Goal: Information Seeking & Learning: Learn about a topic

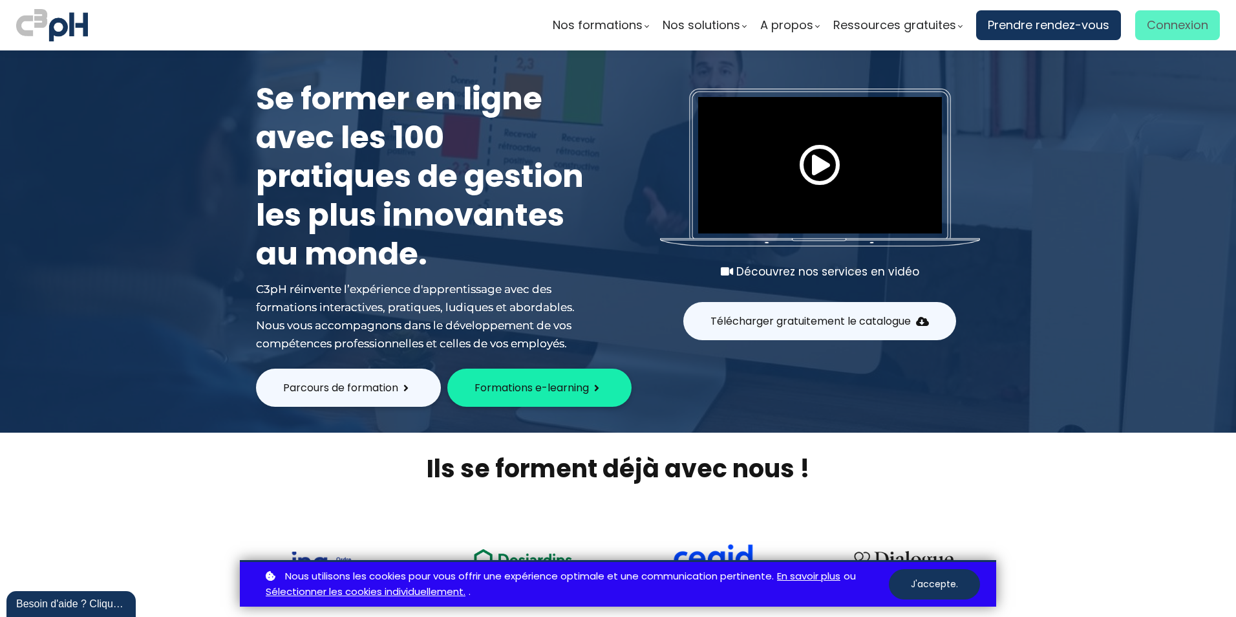
click at [1158, 18] on span "Connexion" at bounding box center [1177, 25] width 61 height 19
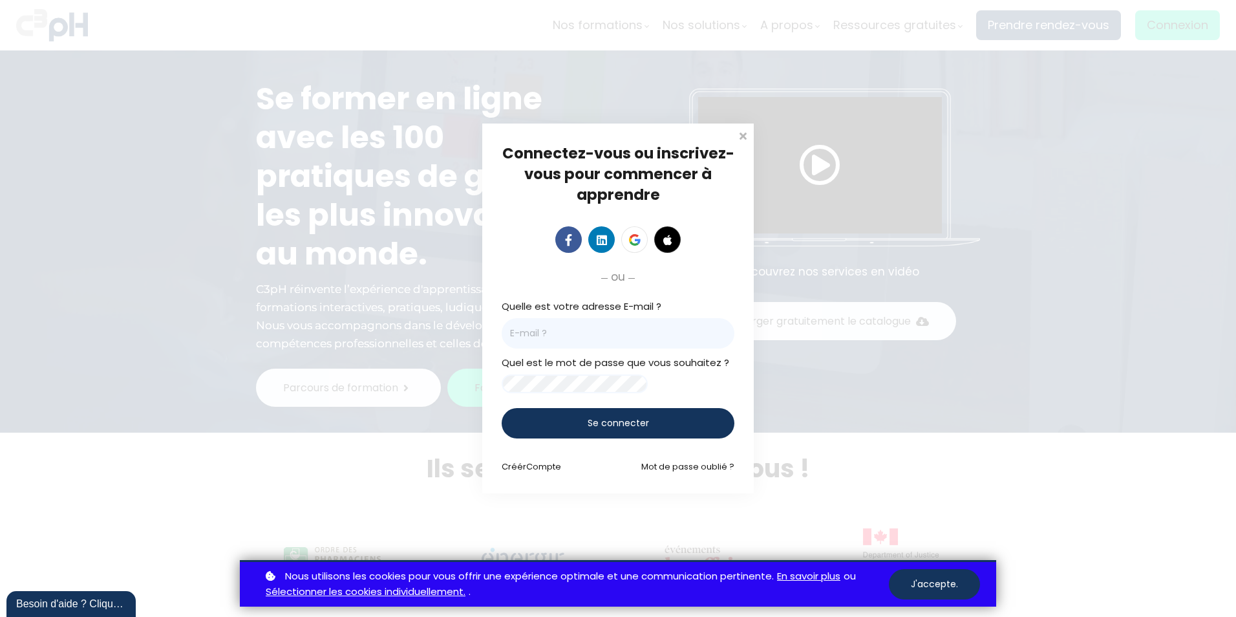
drag, startPoint x: 533, startPoint y: 330, endPoint x: 548, endPoint y: 327, distance: 15.9
click at [533, 330] on input "email" at bounding box center [618, 333] width 233 height 30
type input "katia.arsenault@et.eurofinsca.com"
click at [629, 430] on span "Se connecter" at bounding box center [618, 423] width 61 height 14
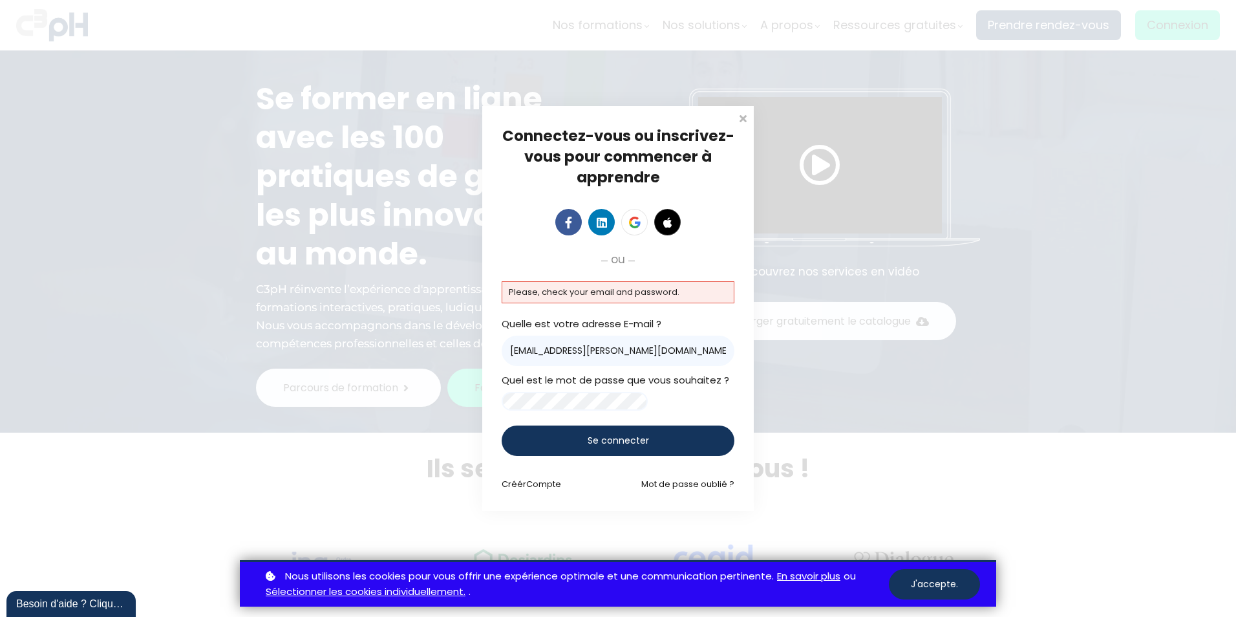
click at [568, 447] on div "Se connecter" at bounding box center [618, 440] width 233 height 30
click at [701, 490] on link "Mot de passe oublié ?" at bounding box center [687, 484] width 93 height 12
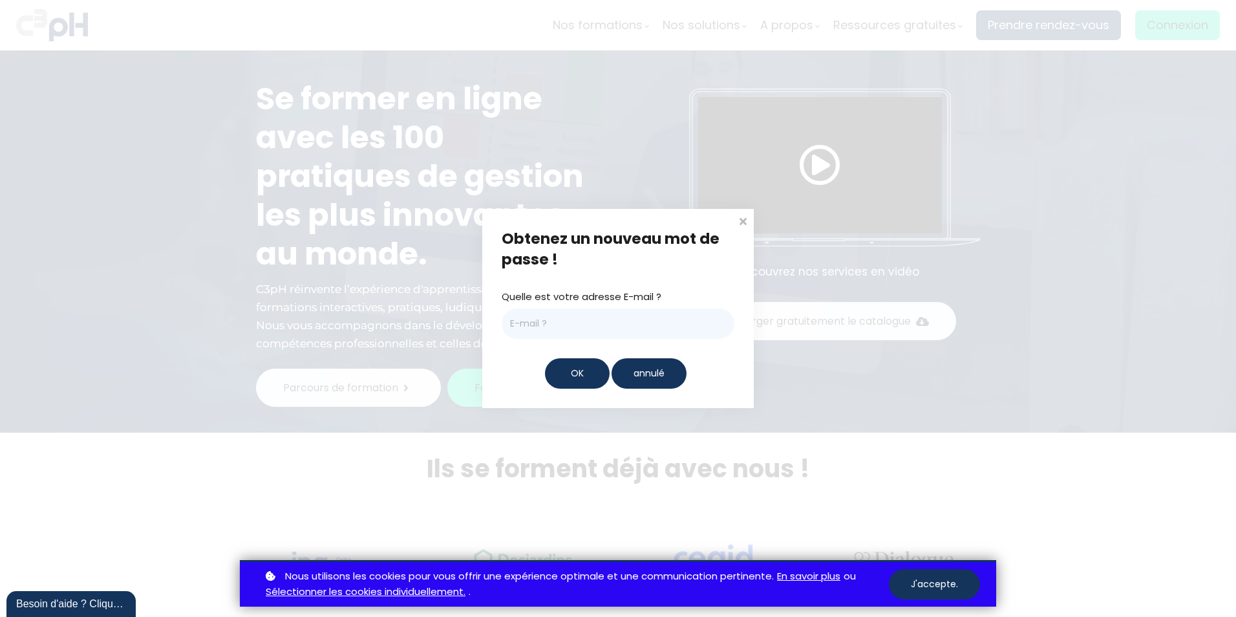
click at [554, 327] on input "email" at bounding box center [618, 323] width 233 height 30
type input "katia.arsenault@et.eurofinsca.com"
click at [571, 372] on span "OK" at bounding box center [577, 374] width 13 height 14
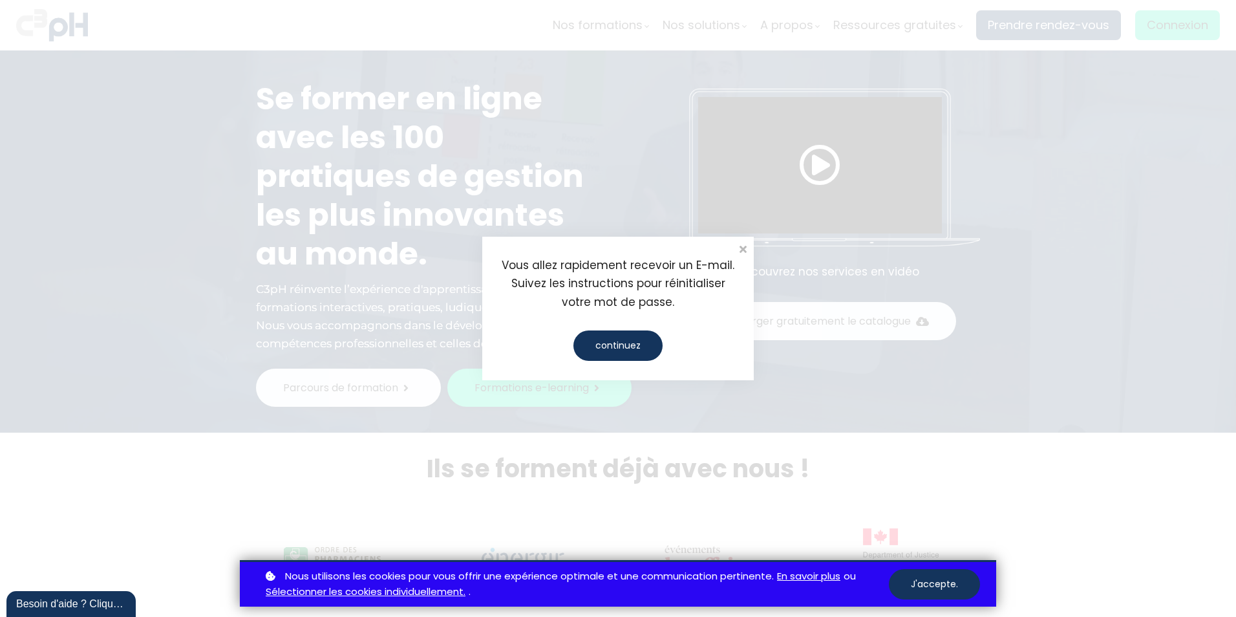
click at [607, 345] on div "continuez" at bounding box center [618, 345] width 89 height 30
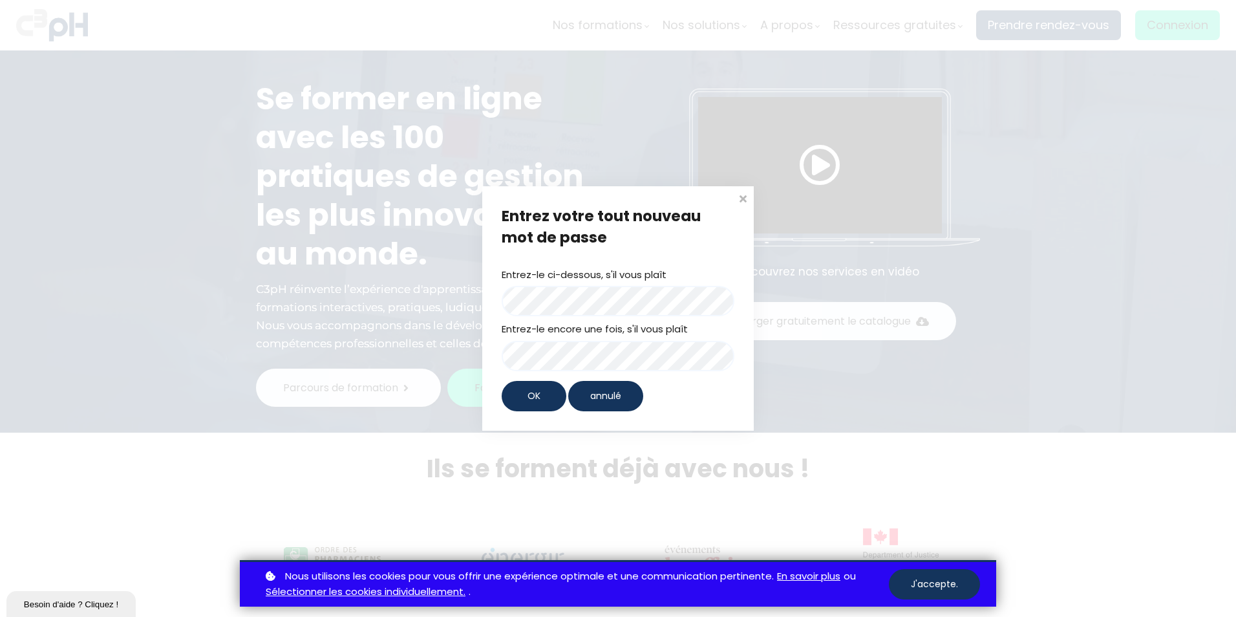
click at [537, 397] on span "OK" at bounding box center [534, 396] width 13 height 14
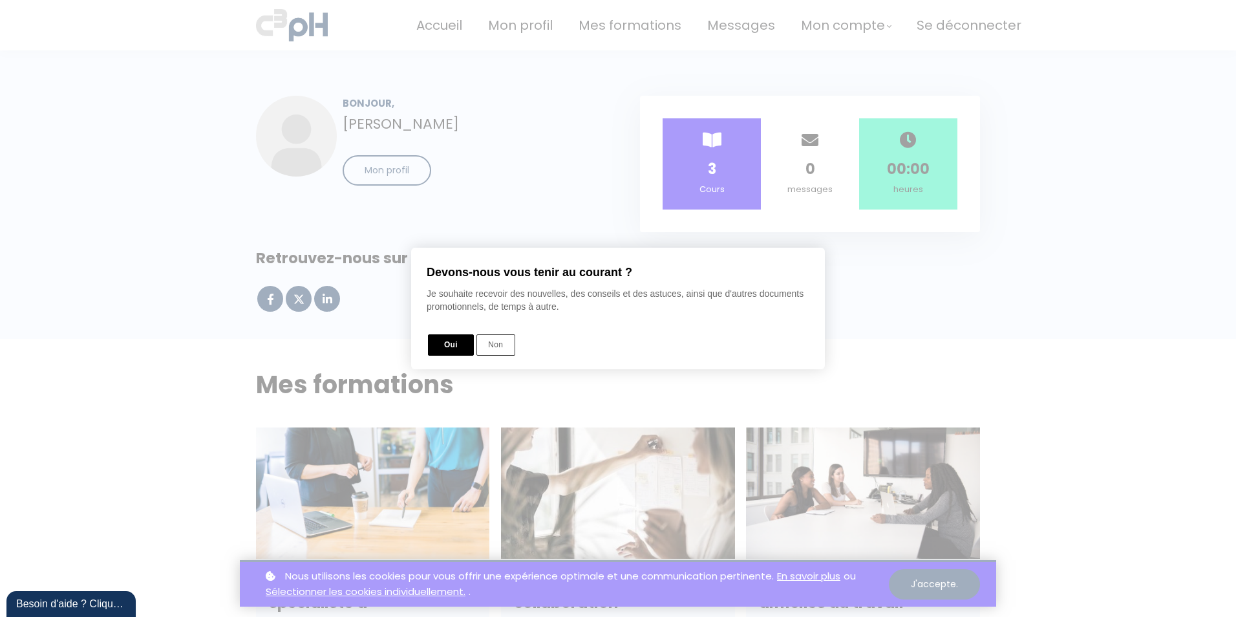
click at [927, 586] on div at bounding box center [618, 308] width 1236 height 746
click at [460, 345] on button "Oui" at bounding box center [451, 344] width 46 height 21
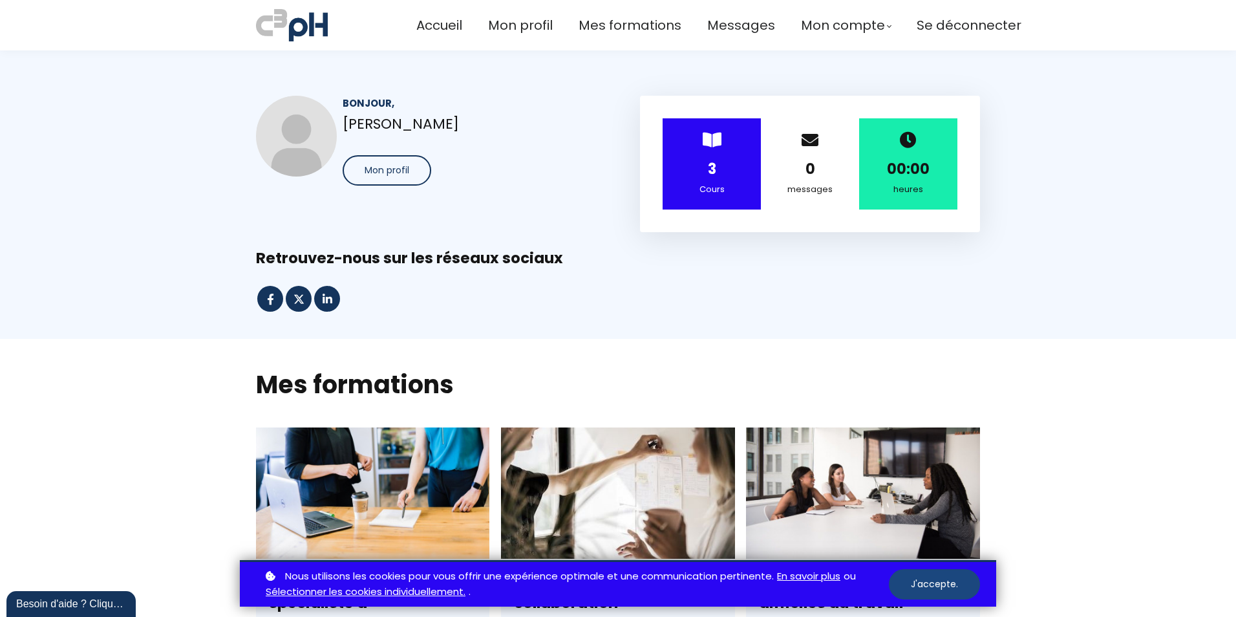
click at [939, 580] on button "J'accepte." at bounding box center [934, 584] width 91 height 30
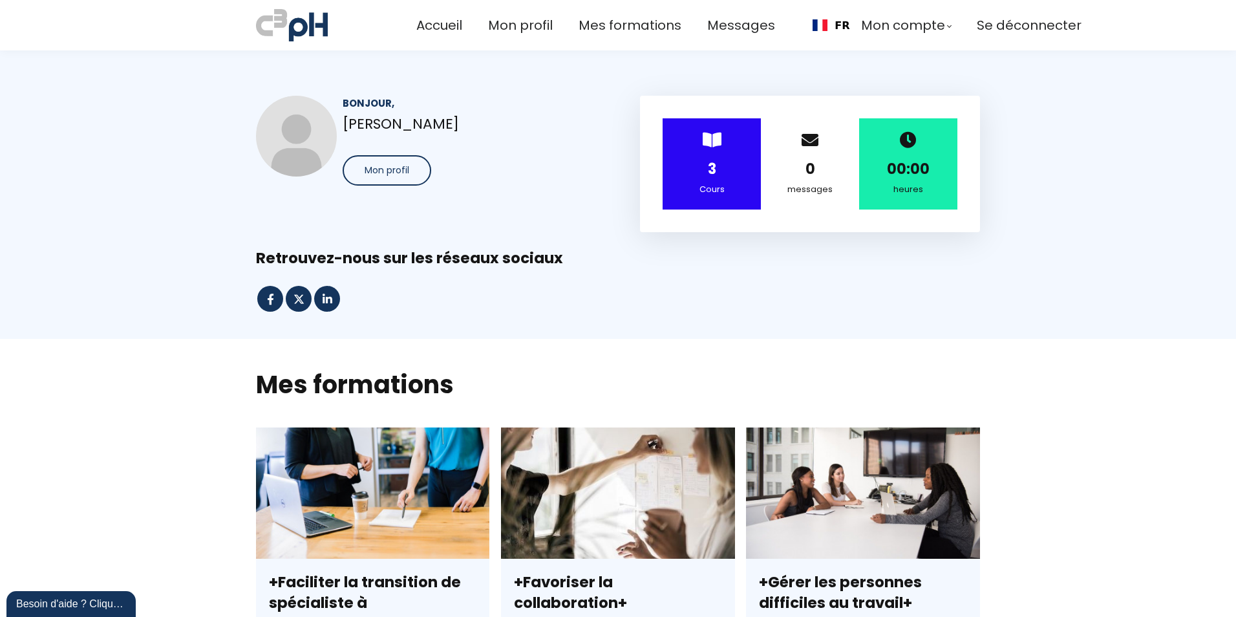
click at [1027, 301] on section "Bonjour, Katia Arseneault Mon profil > 3 Cours 0 messages 00:00 heures" at bounding box center [618, 194] width 1236 height 288
click at [730, 294] on div at bounding box center [618, 299] width 757 height 28
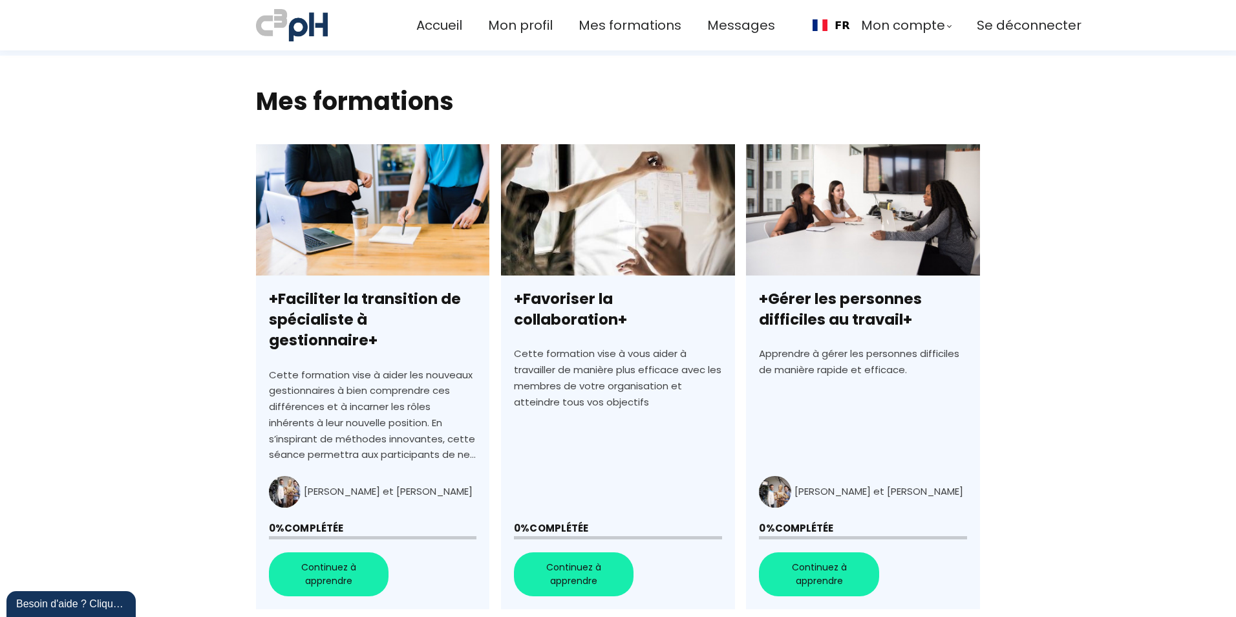
scroll to position [323, 0]
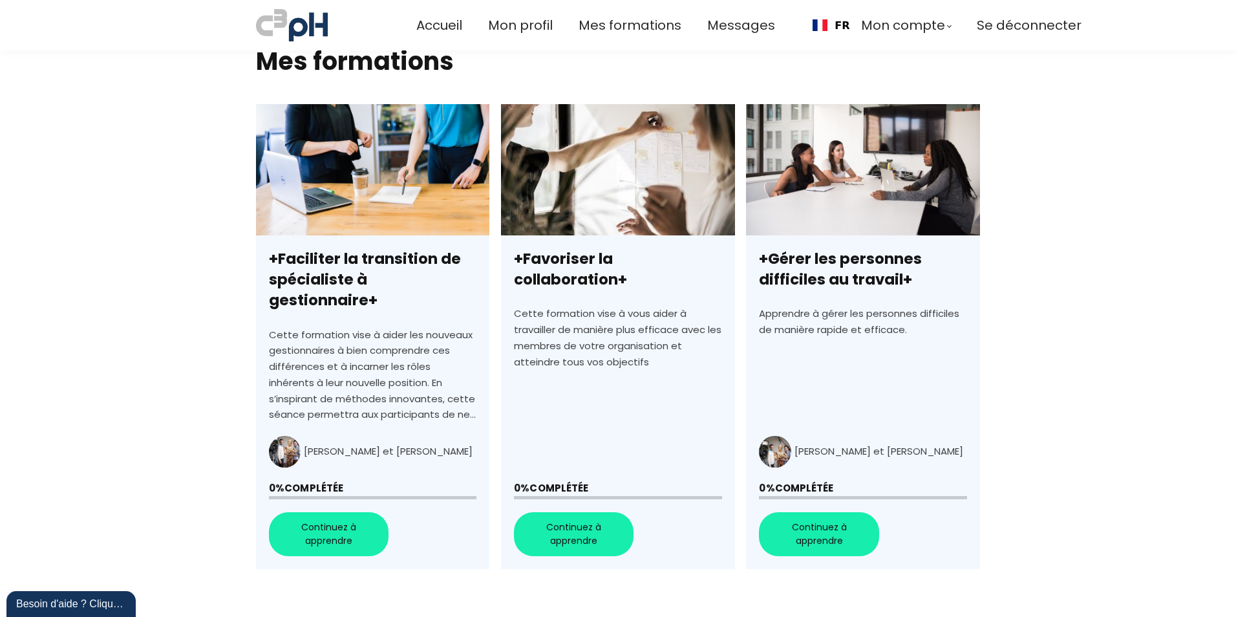
click at [323, 512] on link "+Faciliter la transition de spécialiste à gestionnaire+" at bounding box center [372, 336] width 233 height 465
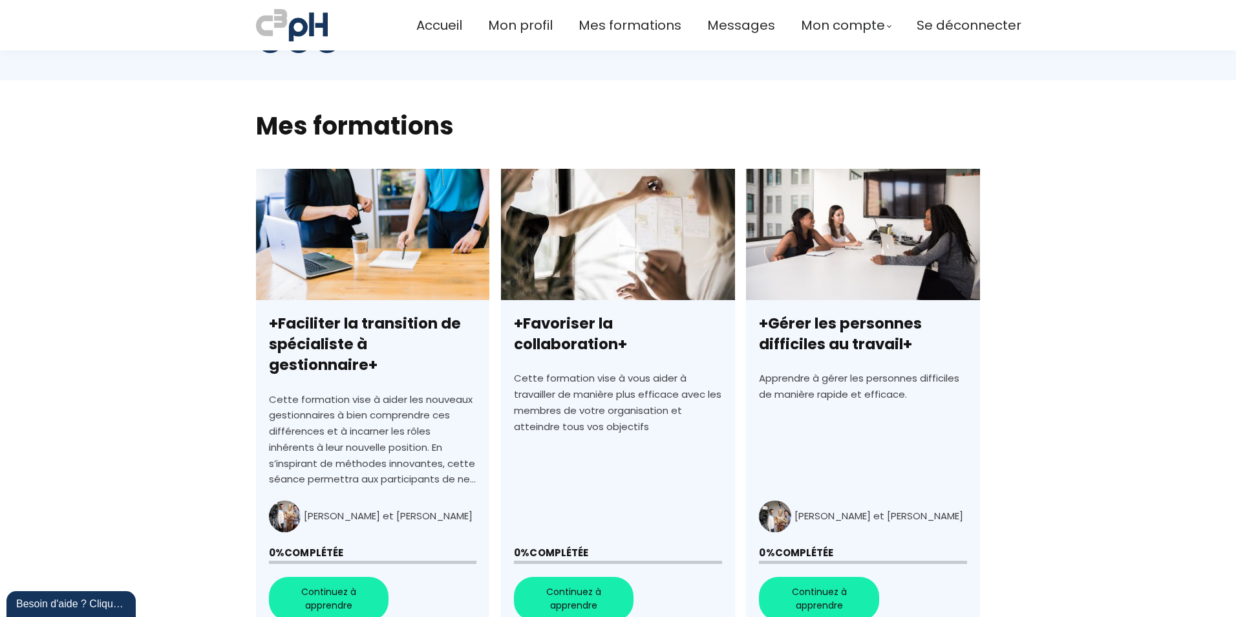
click at [347, 255] on link "+Faciliter la transition de spécialiste à gestionnaire+" at bounding box center [372, 401] width 233 height 465
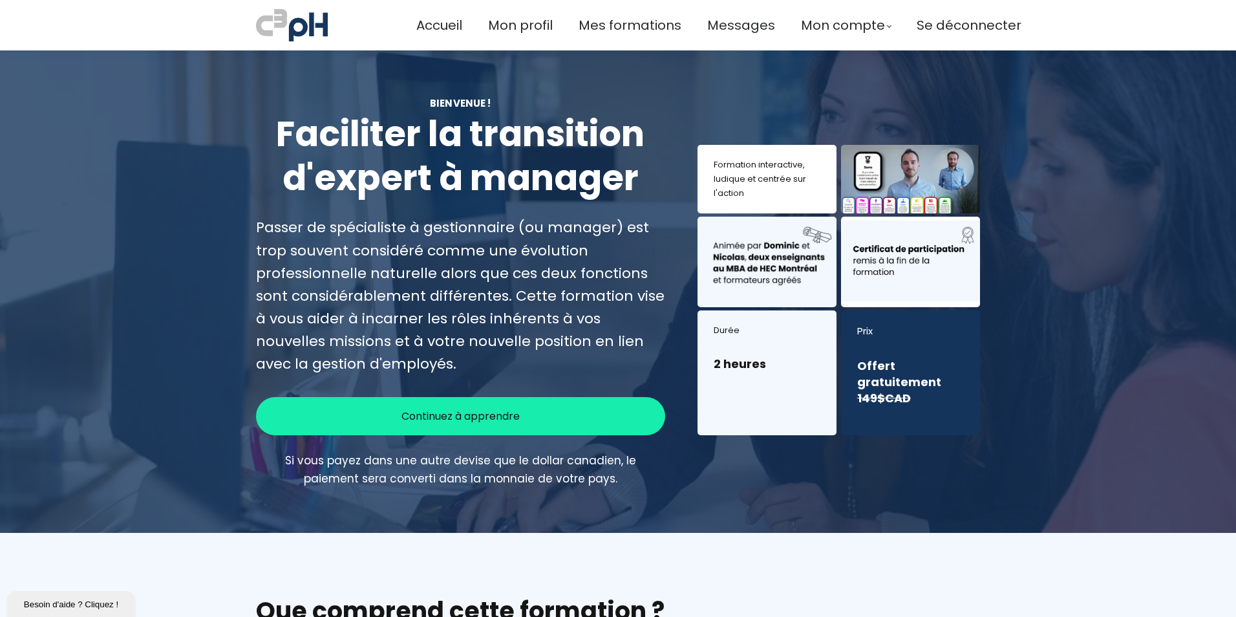
click at [470, 415] on span "Continuez à apprendre" at bounding box center [461, 416] width 118 height 16
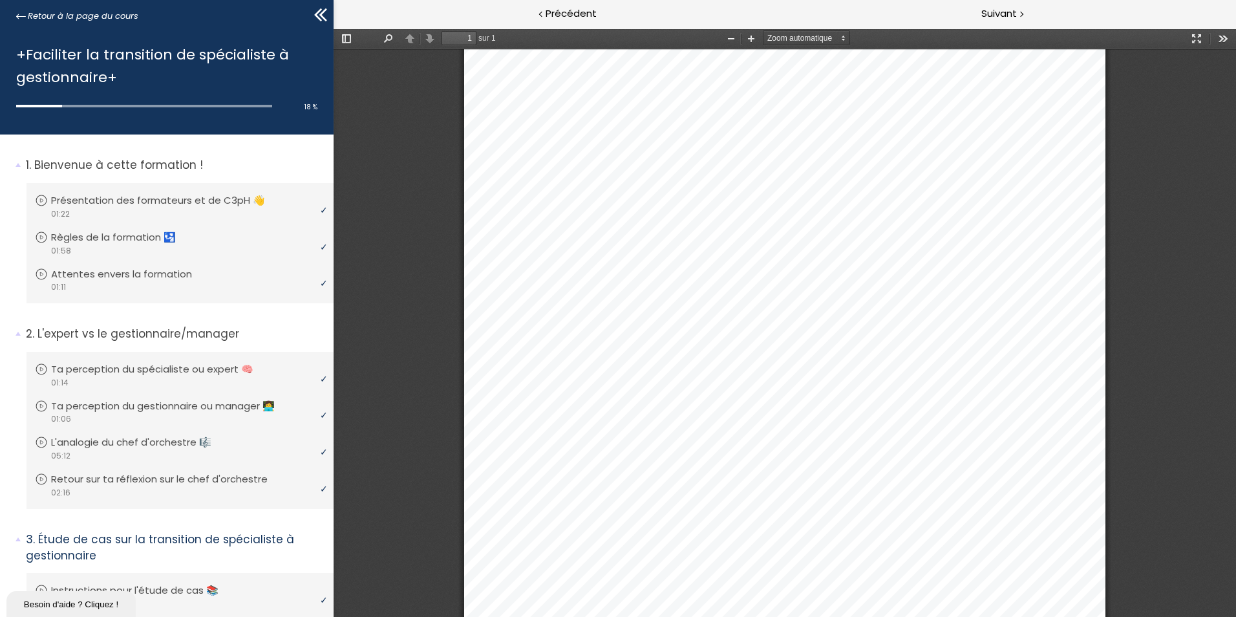
scroll to position [352, 0]
click at [1005, 12] on span "Suivant" at bounding box center [1000, 14] width 36 height 16
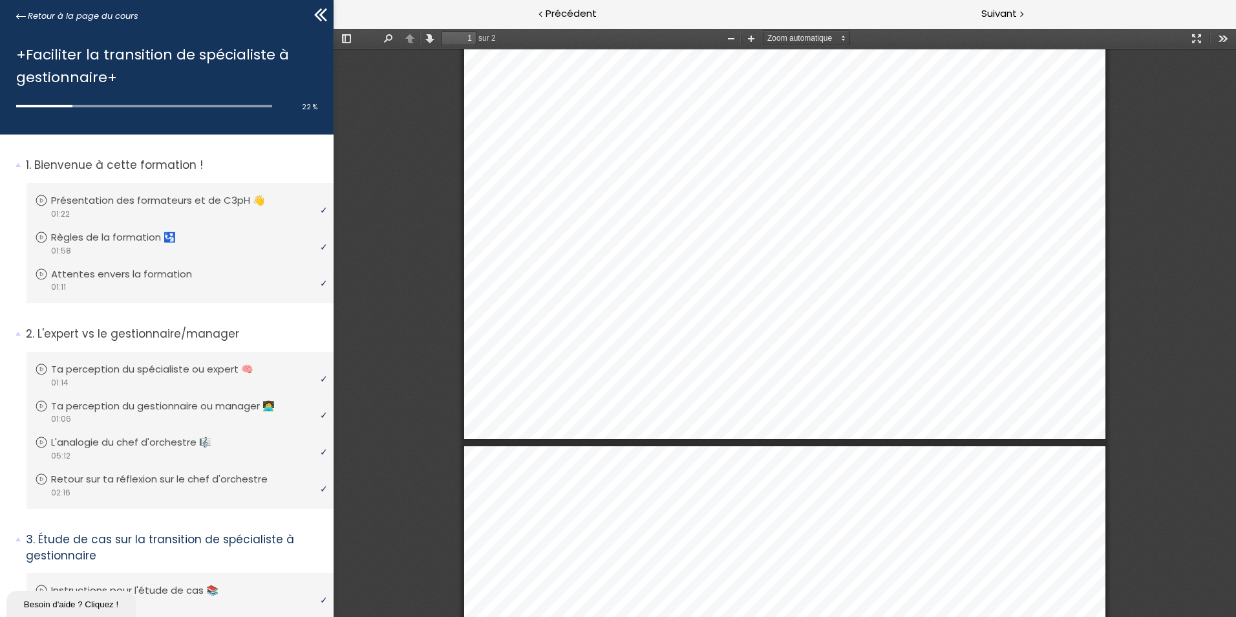
type input "2"
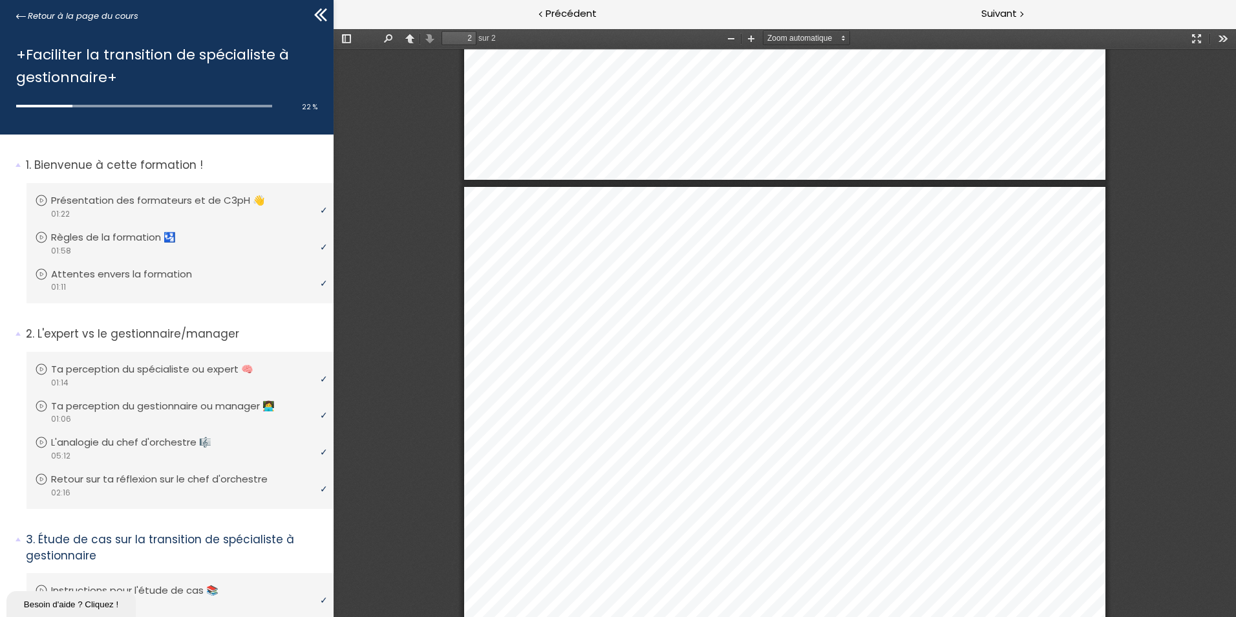
scroll to position [782, 0]
click at [1010, 12] on span "Suivant" at bounding box center [1000, 14] width 36 height 16
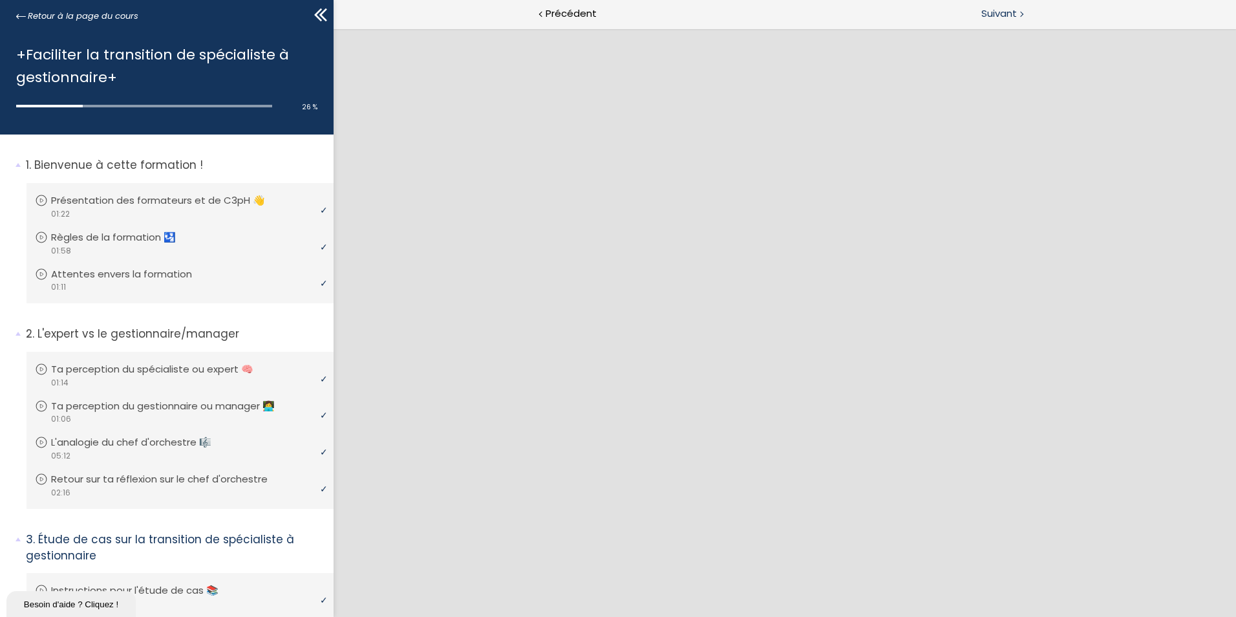
click at [1003, 8] on span "Suivant" at bounding box center [1000, 14] width 36 height 16
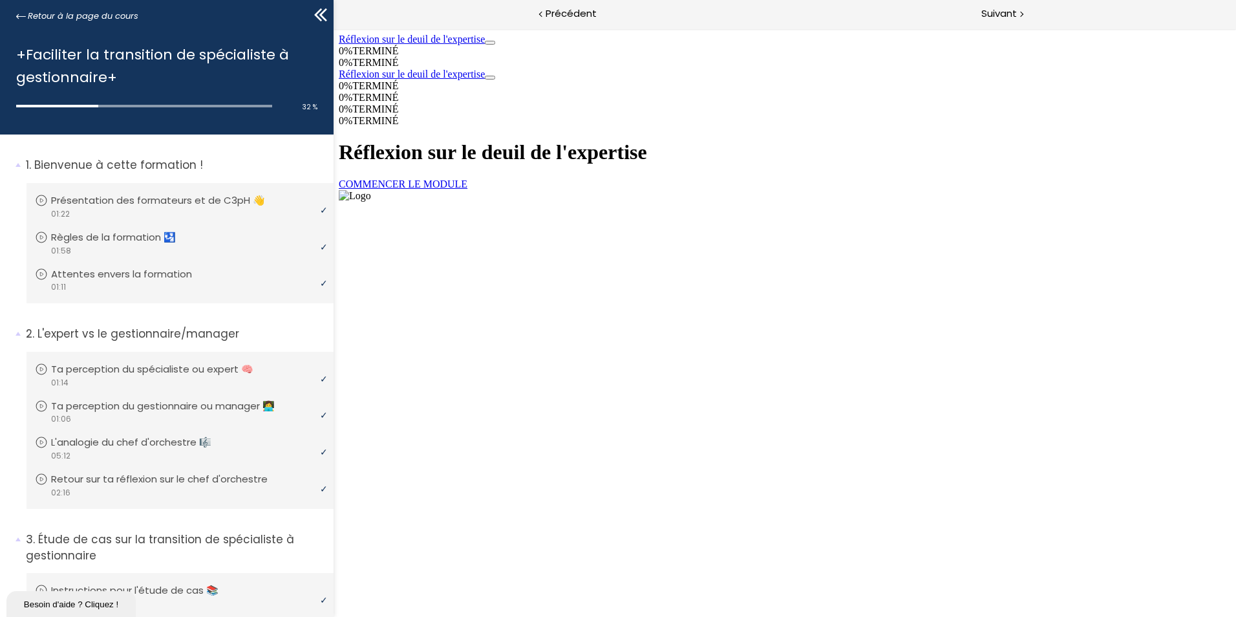
click at [468, 189] on link "COMMENCER LE MODULE" at bounding box center [403, 183] width 129 height 11
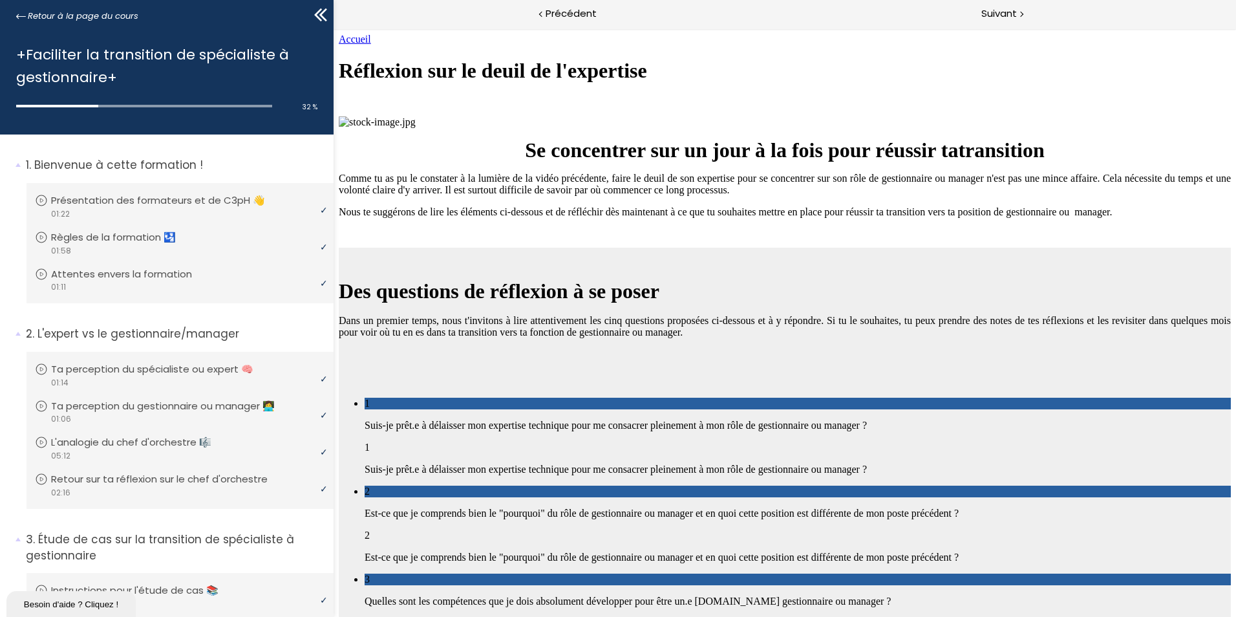
scroll to position [1079, 0]
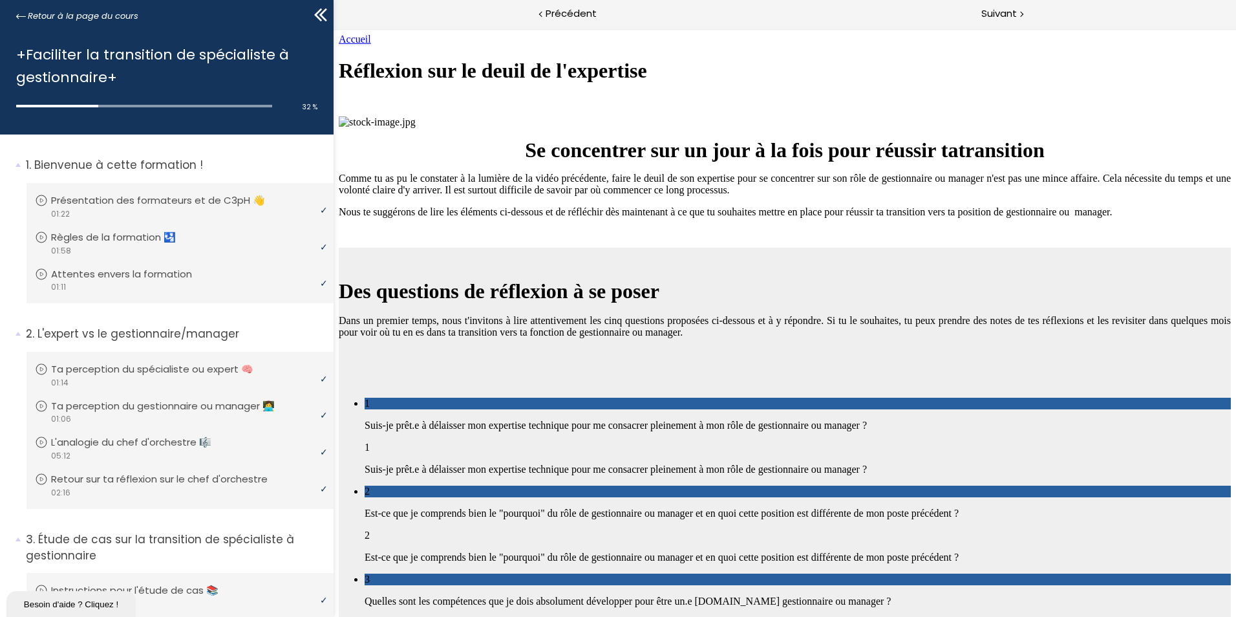
scroll to position [821, 0]
click at [991, 14] on span "Suivant" at bounding box center [1000, 14] width 36 height 16
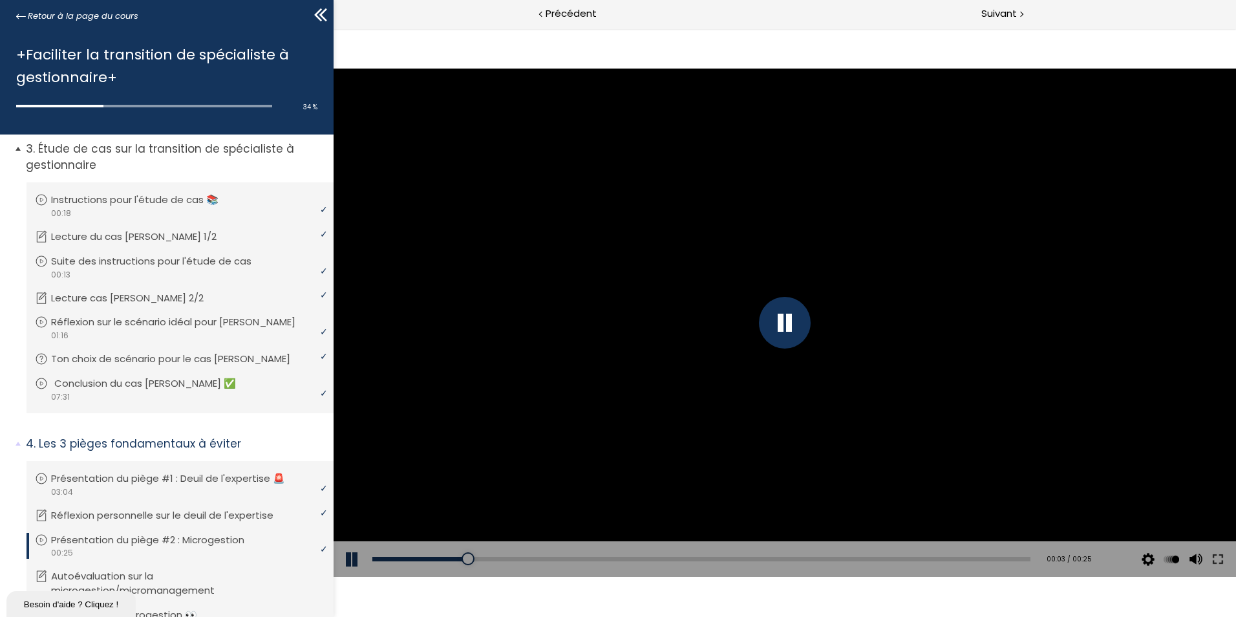
scroll to position [388, 0]
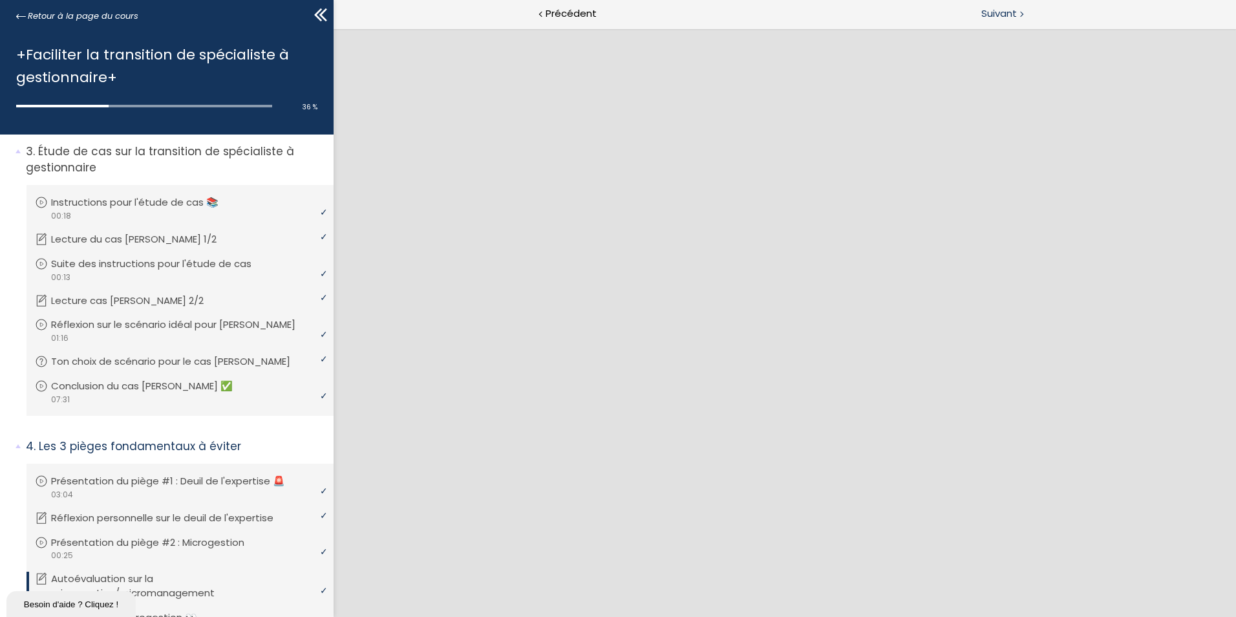
click at [987, 12] on span "Suivant" at bounding box center [1000, 14] width 36 height 16
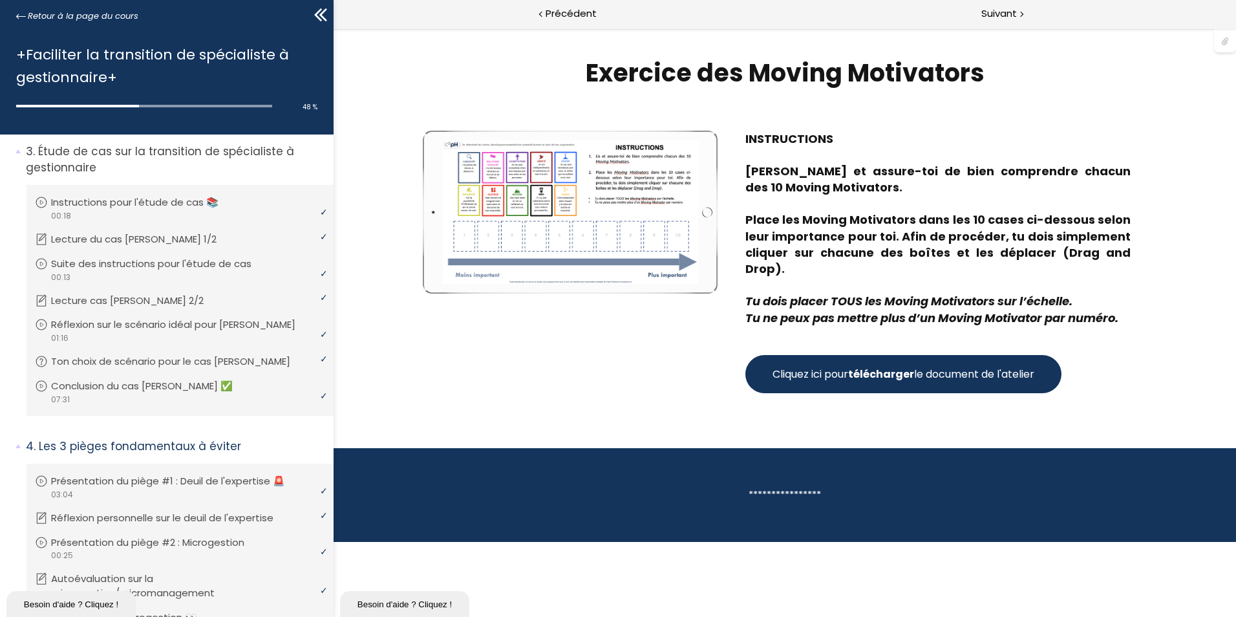
click at [865, 367] on strong "télécharger" at bounding box center [881, 374] width 66 height 15
